Goal: Task Accomplishment & Management: Manage account settings

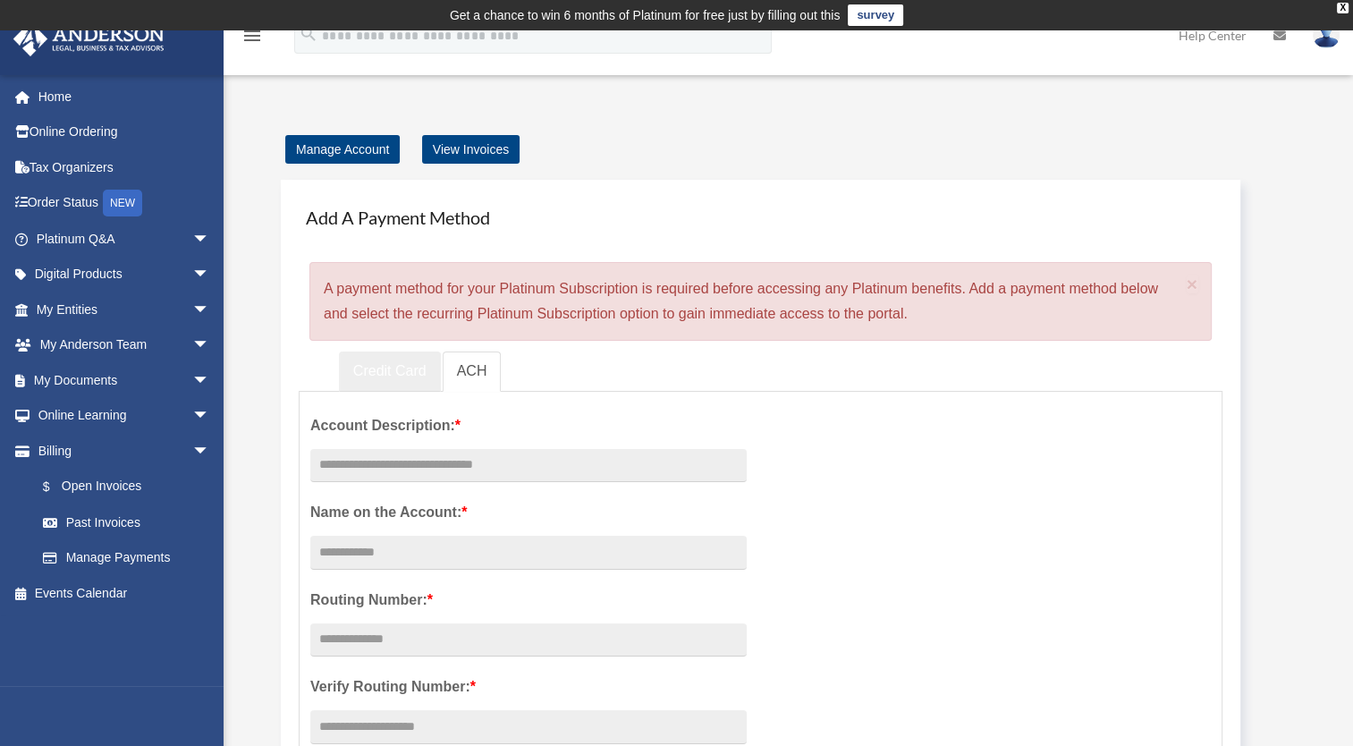
click at [370, 374] on link "Credit Card" at bounding box center [390, 371] width 102 height 40
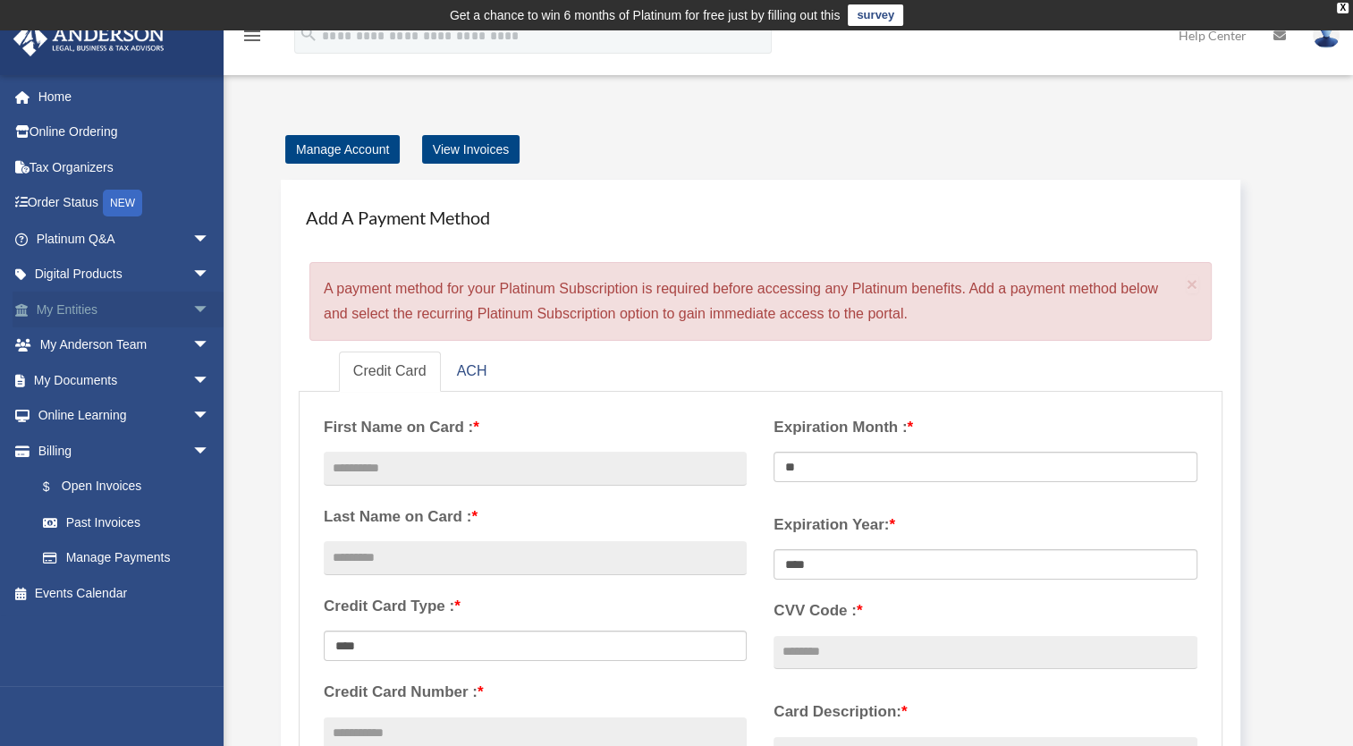
click at [192, 308] on span "arrow_drop_down" at bounding box center [210, 309] width 36 height 37
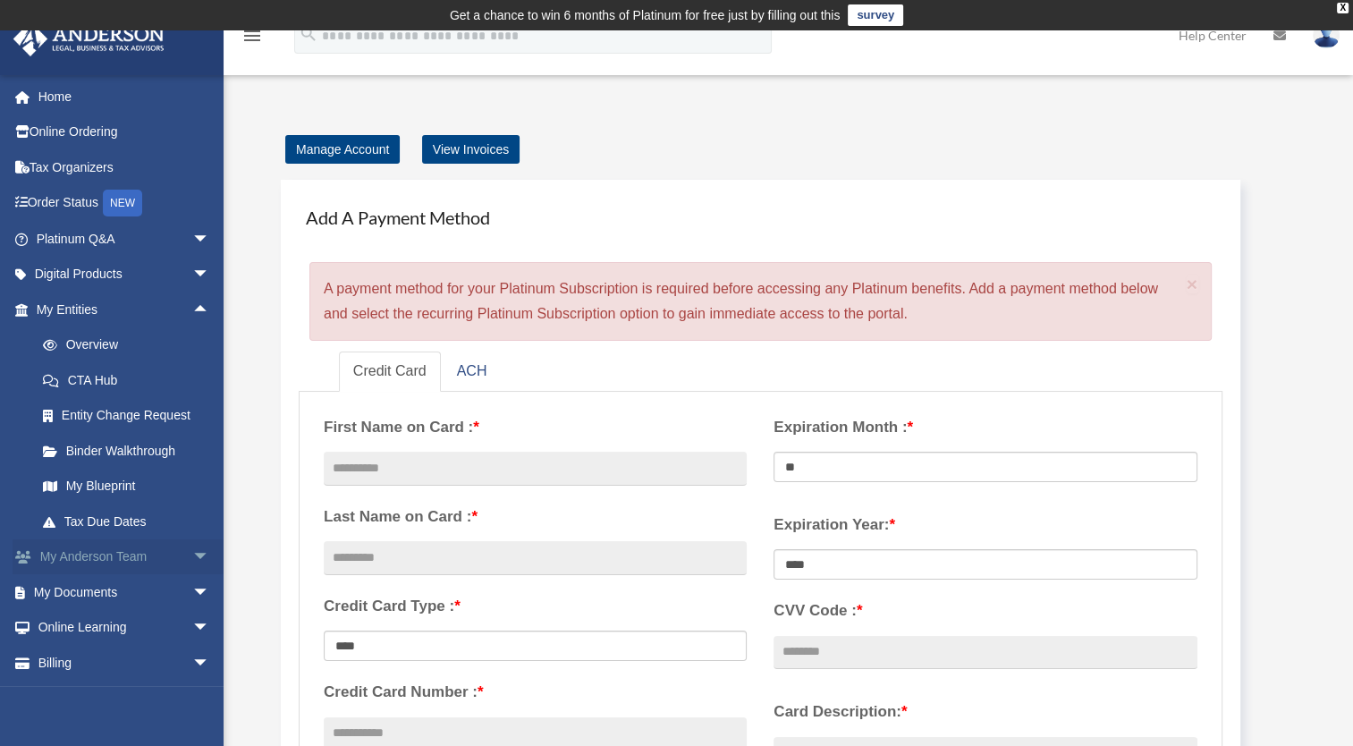
click at [97, 557] on link "My [PERSON_NAME] Team arrow_drop_down" at bounding box center [125, 557] width 224 height 36
click at [192, 552] on span "arrow_drop_down" at bounding box center [210, 557] width 36 height 37
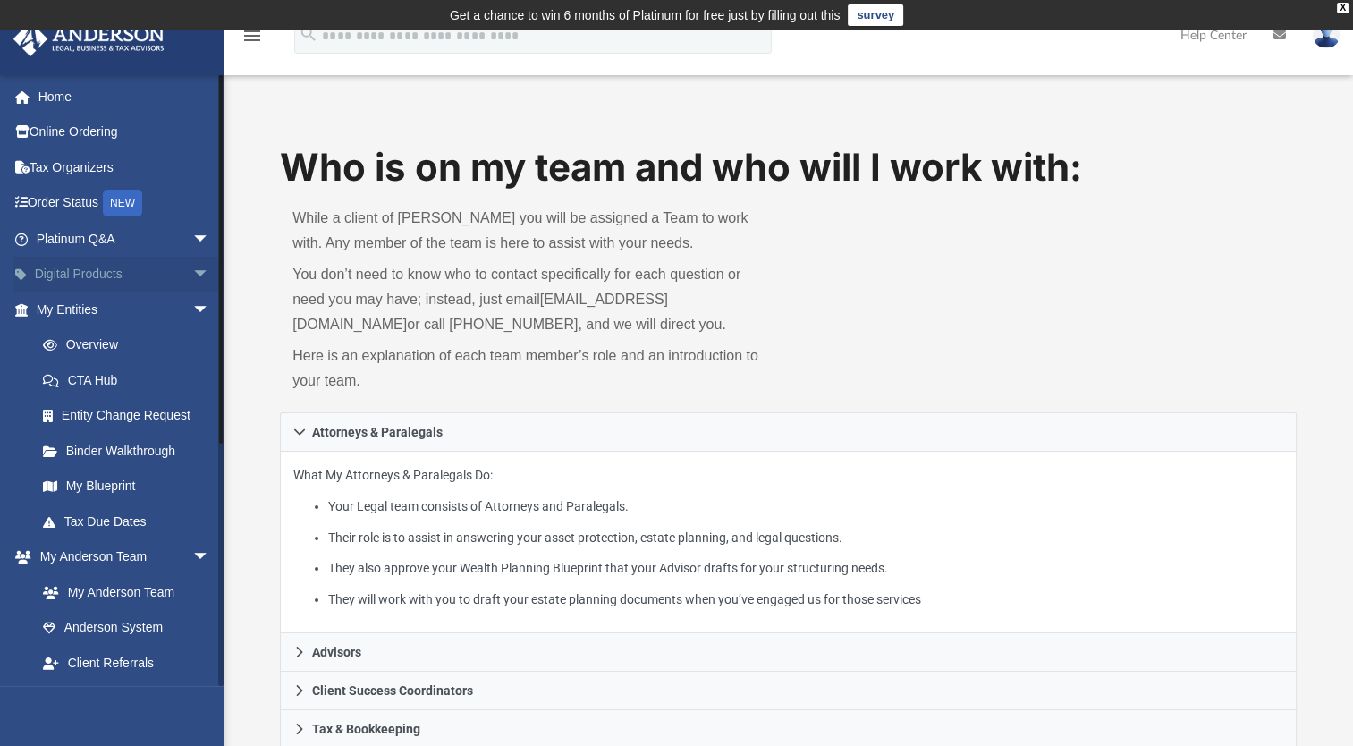
click at [192, 273] on span "arrow_drop_down" at bounding box center [210, 275] width 36 height 37
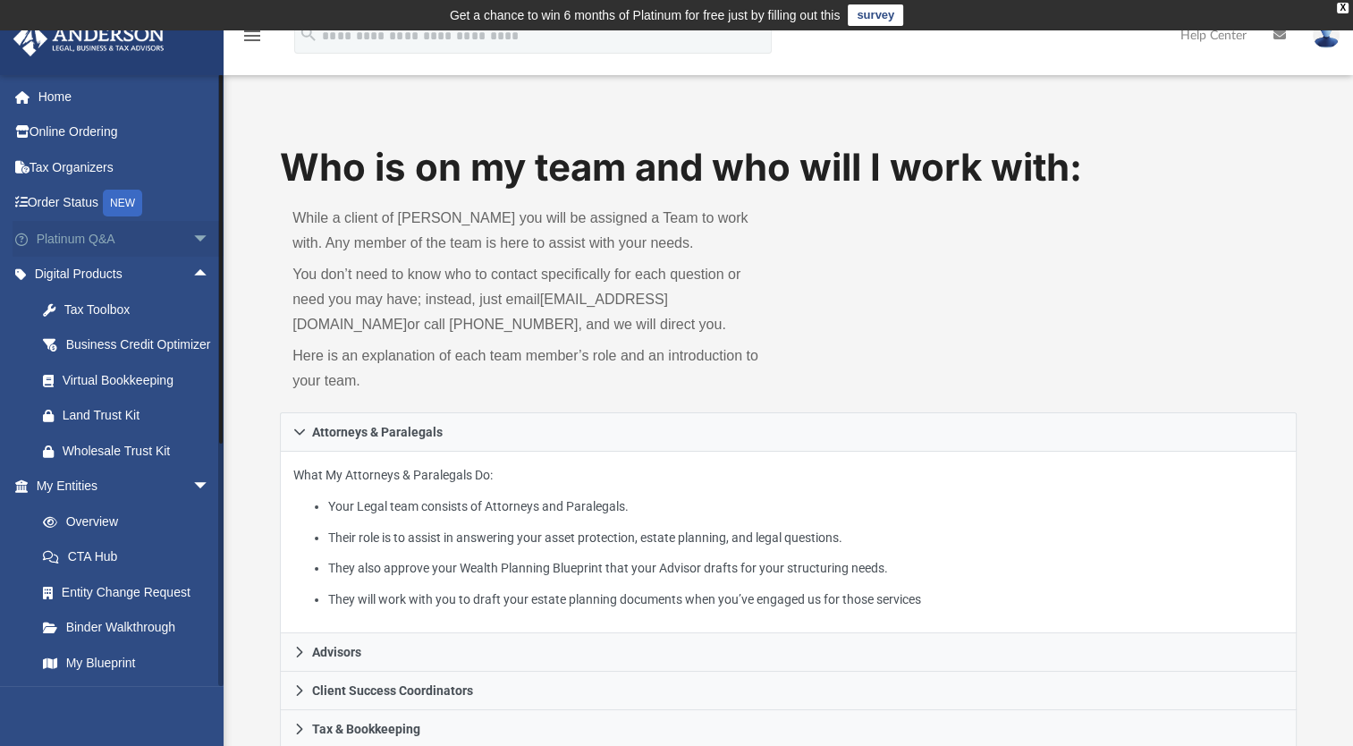
click at [192, 240] on span "arrow_drop_down" at bounding box center [210, 239] width 36 height 37
